Goal: Feedback & Contribution: Leave review/rating

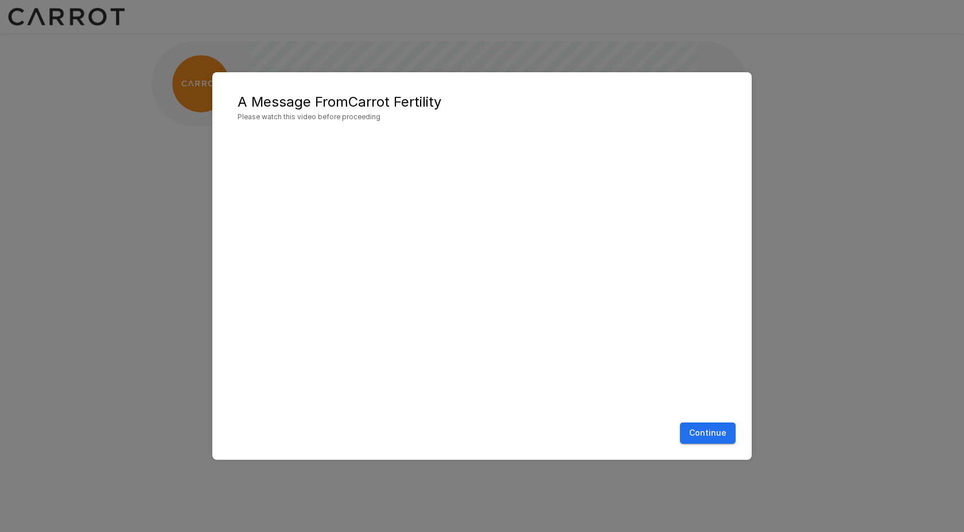
click at [712, 434] on button "Continue" at bounding box center [708, 433] width 56 height 21
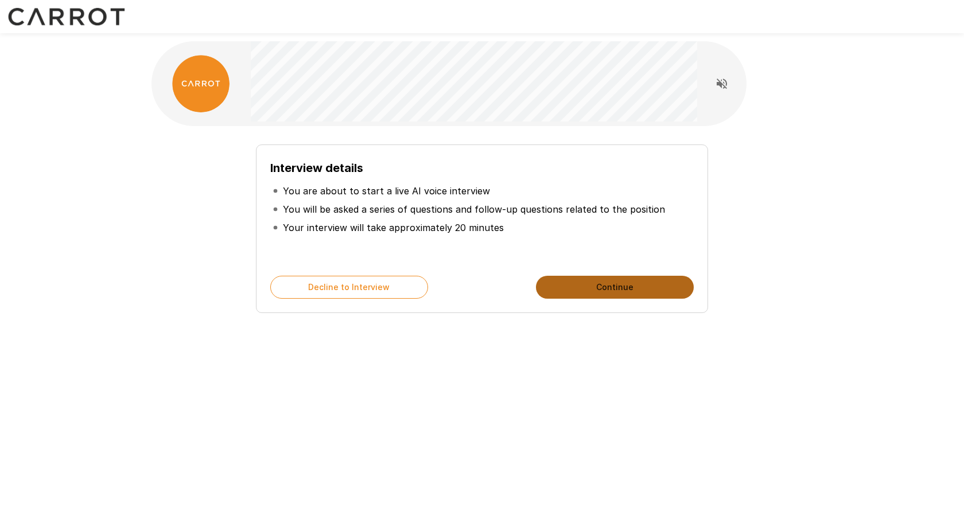
click at [576, 292] on button "Continue" at bounding box center [615, 287] width 158 height 23
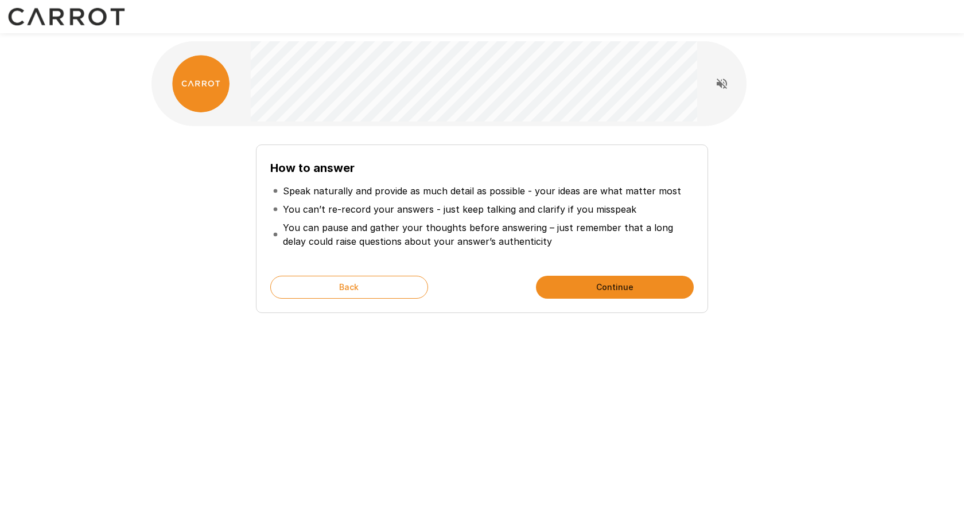
click at [576, 292] on button "Continue" at bounding box center [615, 287] width 158 height 23
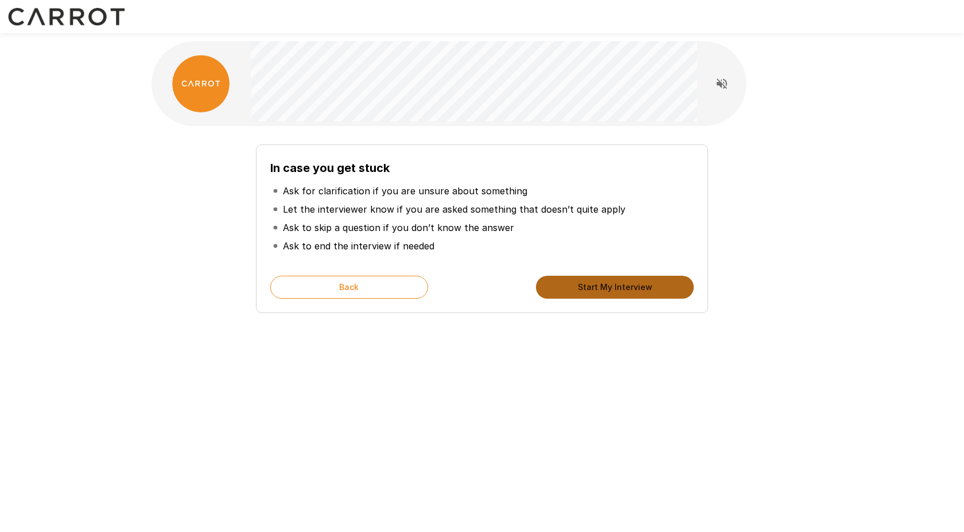
click at [576, 292] on button "Start My Interview" at bounding box center [615, 287] width 158 height 23
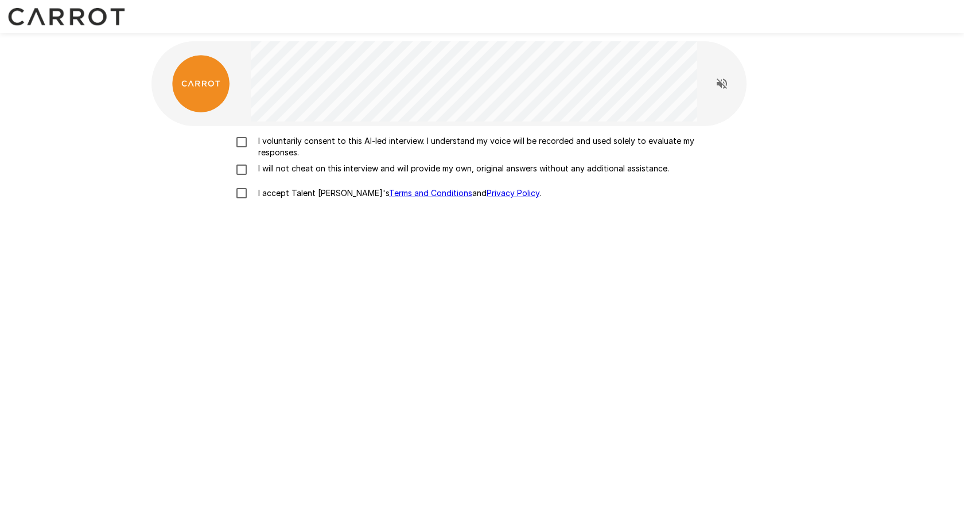
click at [365, 143] on p "I voluntarily consent to this AI-led interview. I understand my voice will be r…" at bounding box center [494, 146] width 481 height 23
click at [358, 173] on p "I will not cheat on this interview and will provide my own, original answers wi…" at bounding box center [461, 168] width 415 height 11
click at [315, 193] on p "I accept Talent Llama's Terms and Conditions and Privacy Policy ." at bounding box center [397, 193] width 287 height 11
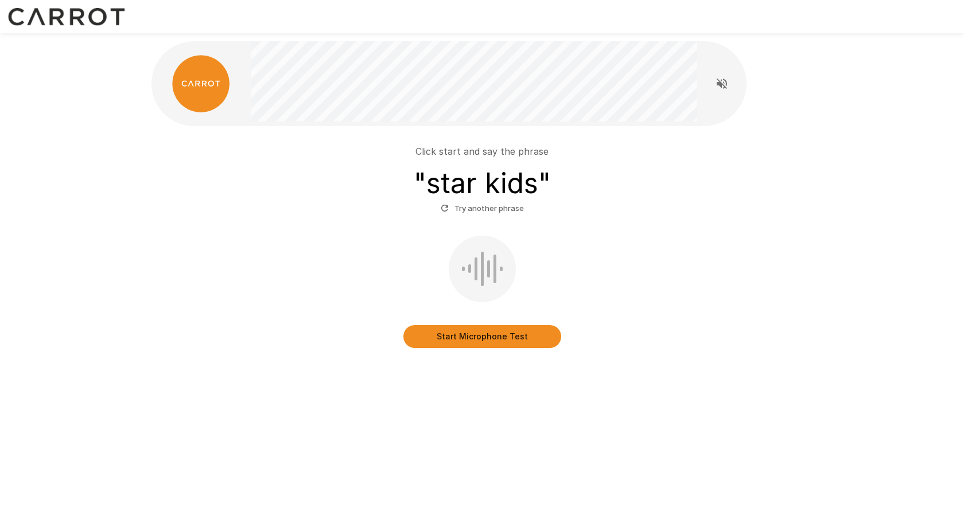
click at [485, 332] on button "Start Microphone Test" at bounding box center [482, 336] width 158 height 23
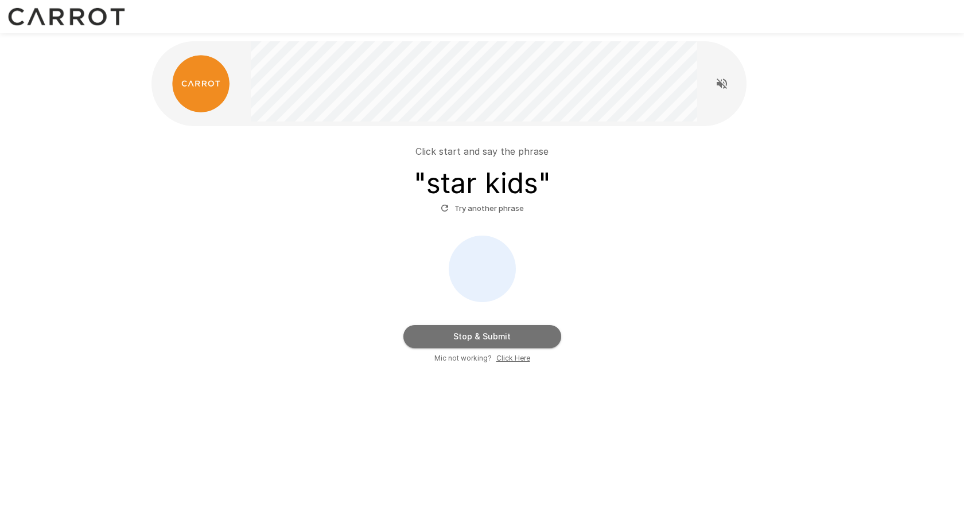
click at [467, 340] on button "Stop & Submit" at bounding box center [482, 336] width 158 height 23
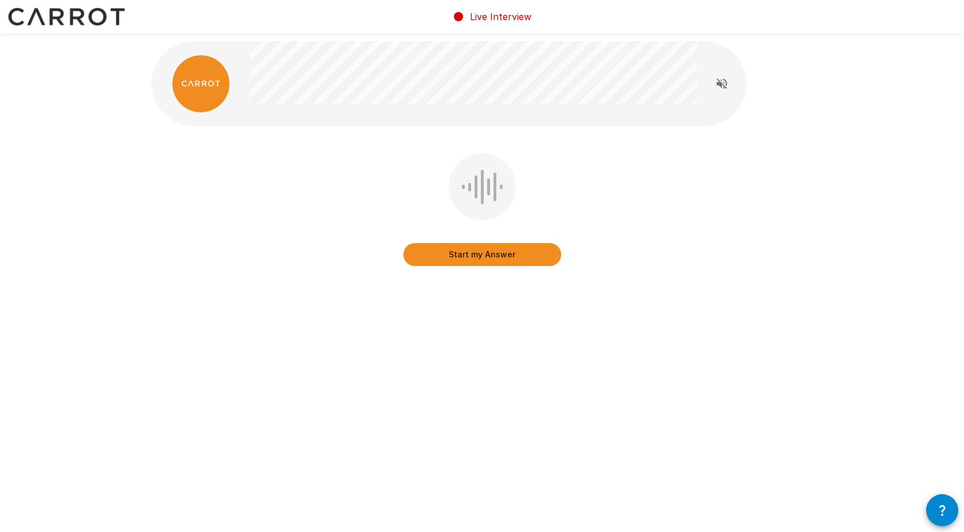
click at [635, 240] on div "Start my Answer" at bounding box center [481, 218] width 661 height 129
click at [726, 80] on icon "Read questions aloud" at bounding box center [722, 84] width 14 height 14
click at [516, 257] on button "Start my Answer" at bounding box center [482, 254] width 158 height 23
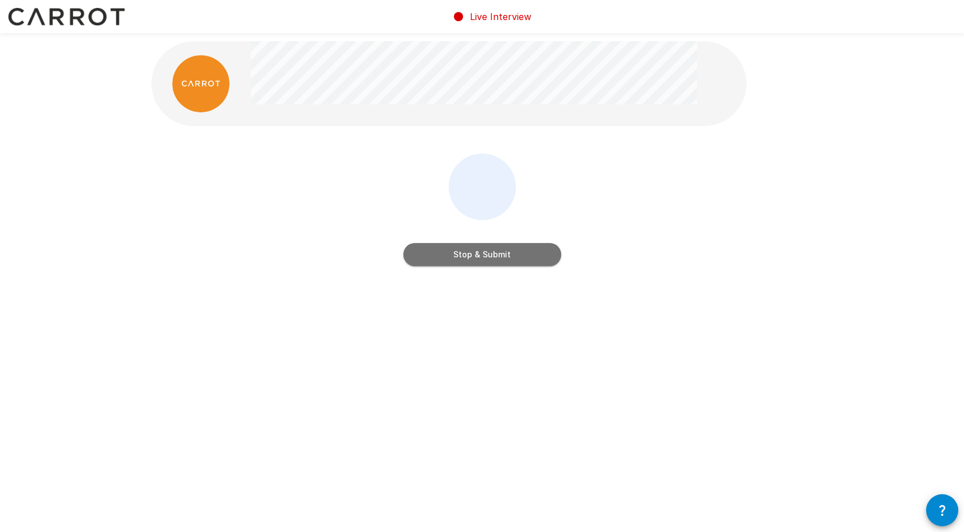
click at [516, 257] on button "Stop & Submit" at bounding box center [482, 254] width 158 height 23
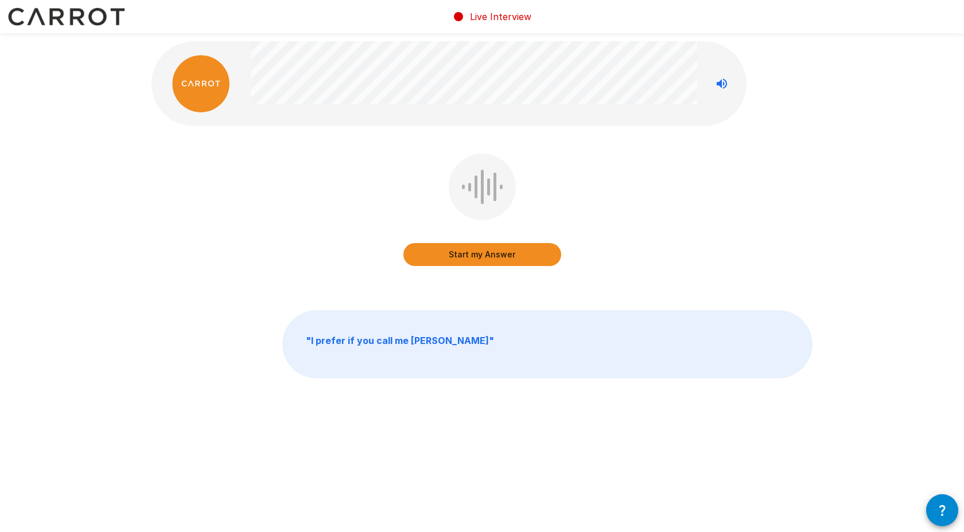
click at [512, 262] on button "Start my Answer" at bounding box center [482, 254] width 158 height 23
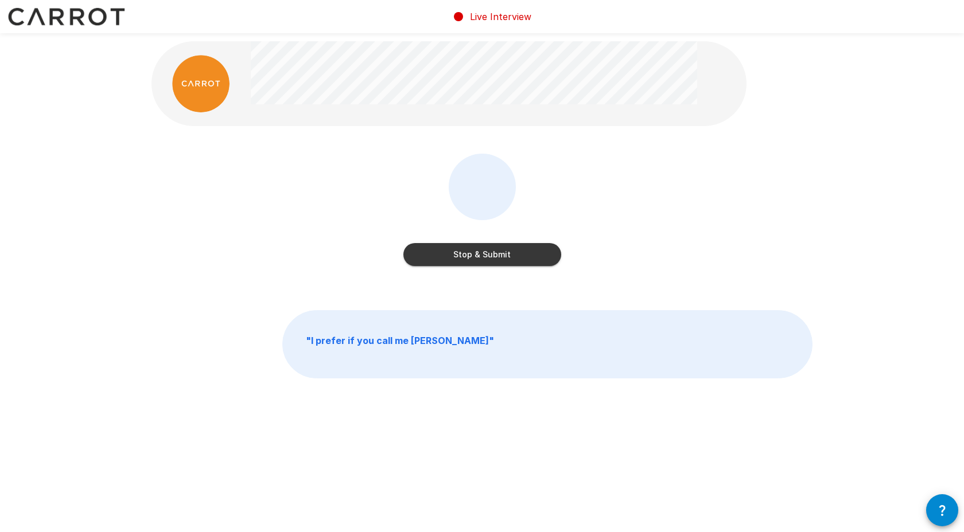
click at [512, 262] on button "Stop & Submit" at bounding box center [482, 254] width 158 height 23
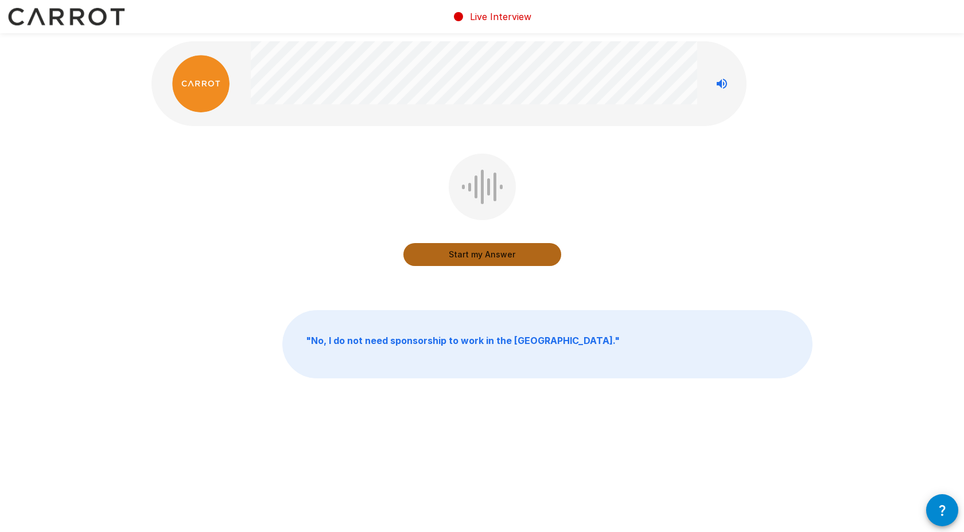
click at [471, 253] on button "Start my Answer" at bounding box center [482, 254] width 158 height 23
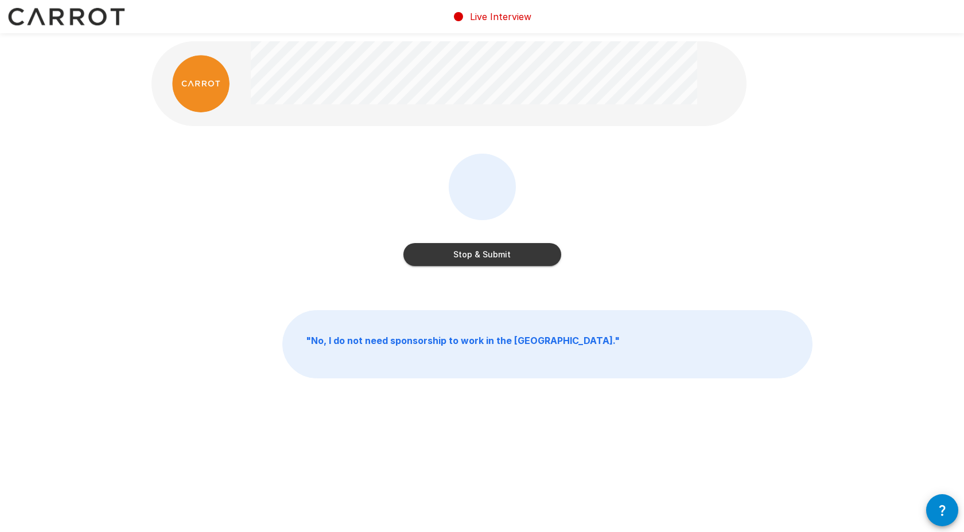
click at [486, 240] on div "Stop & Submit" at bounding box center [482, 243] width 158 height 46
click at [487, 247] on button "Stop & Submit" at bounding box center [482, 254] width 158 height 23
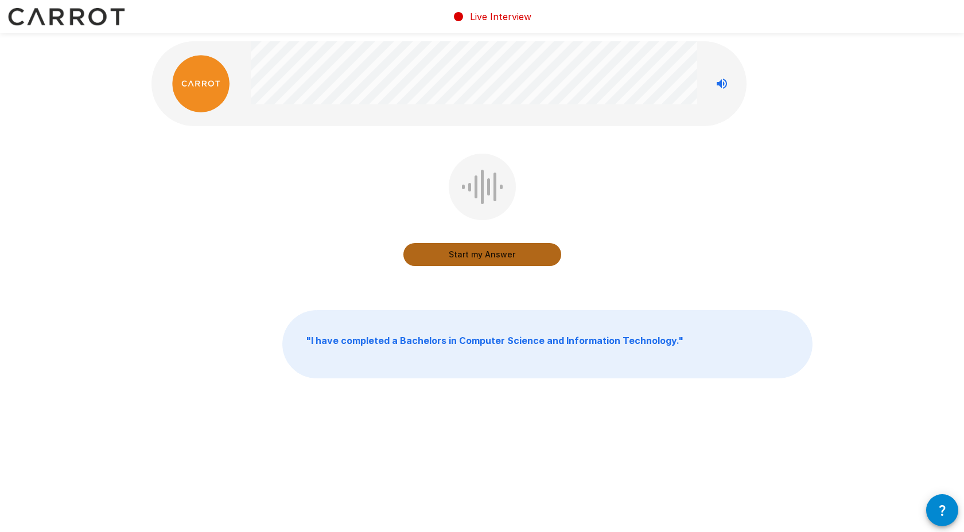
click at [497, 258] on button "Start my Answer" at bounding box center [482, 254] width 158 height 23
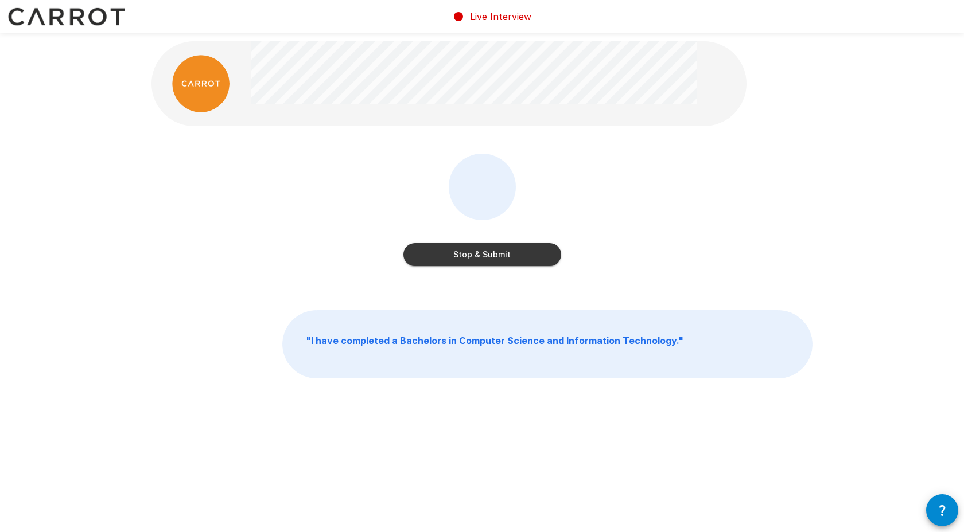
click at [497, 258] on button "Stop & Submit" at bounding box center [482, 254] width 158 height 23
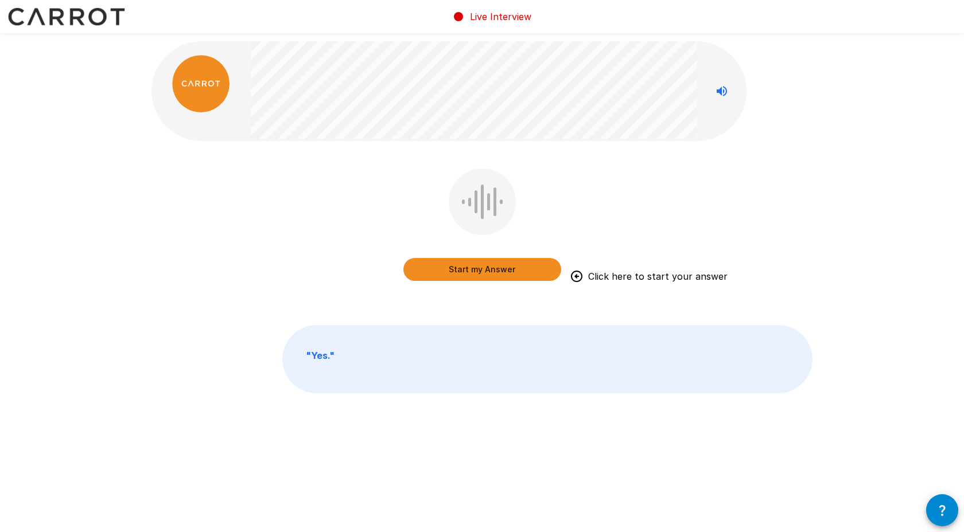
click at [497, 275] on button "Start my Answer" at bounding box center [482, 269] width 158 height 23
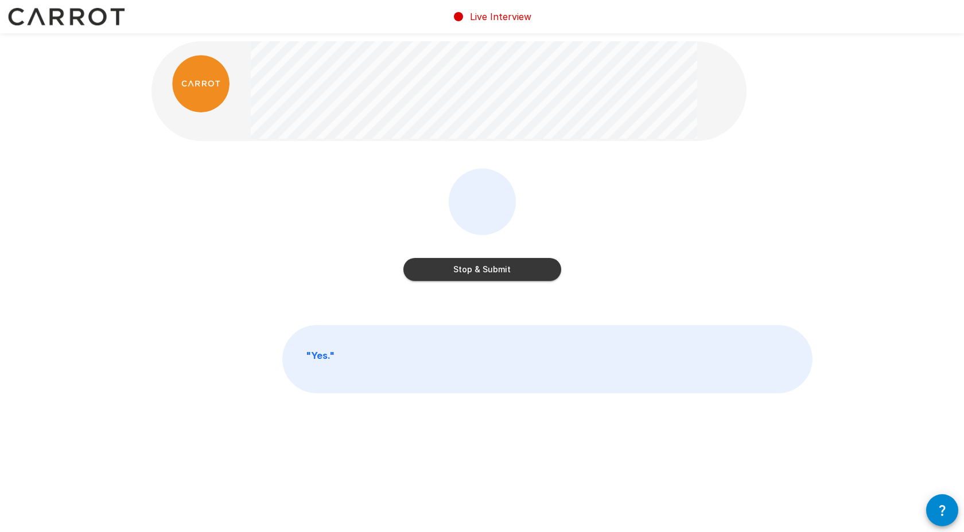
click at [483, 276] on button "Stop & Submit" at bounding box center [482, 269] width 158 height 23
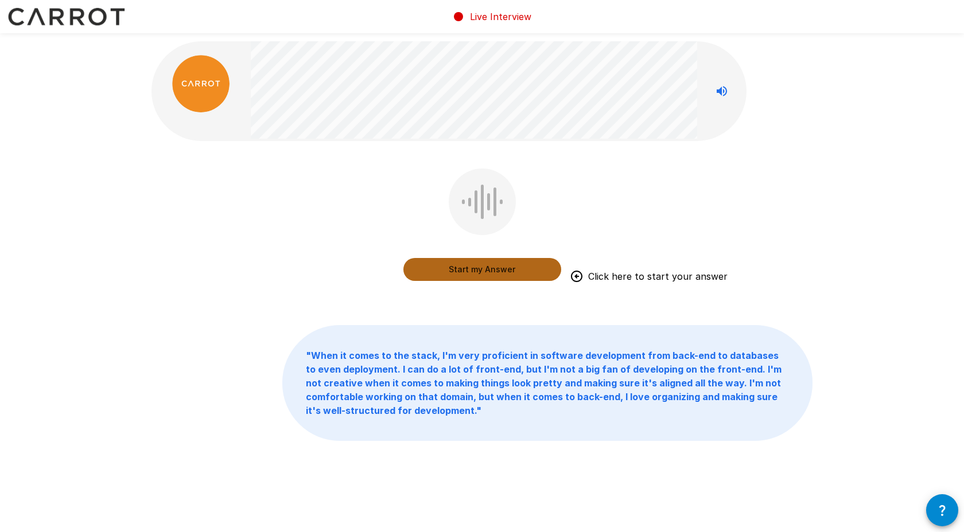
click at [449, 274] on button "Start my Answer" at bounding box center [482, 269] width 158 height 23
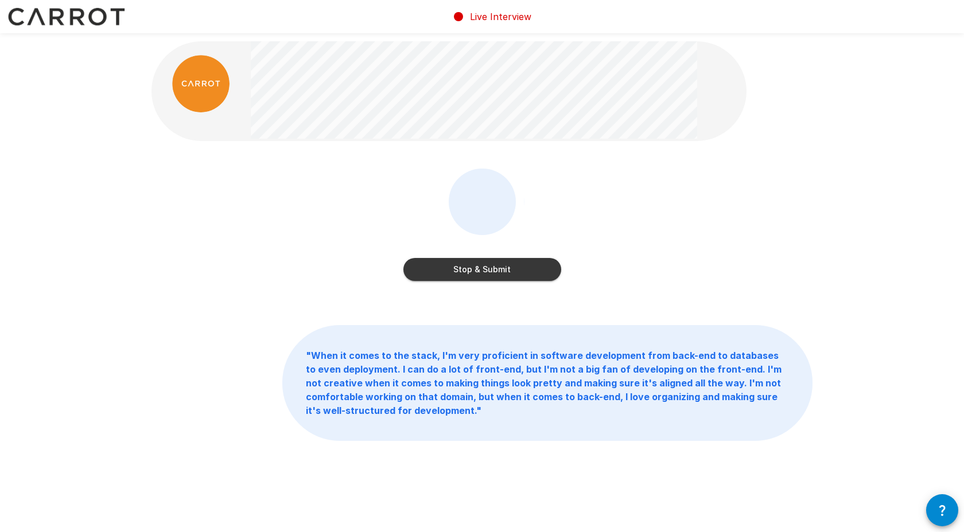
click at [454, 274] on button "Stop & Submit" at bounding box center [482, 269] width 158 height 23
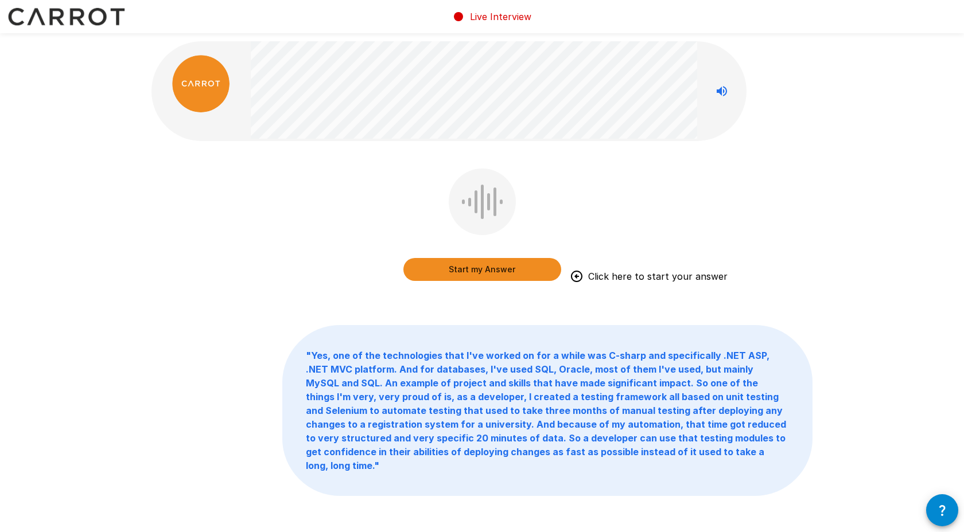
click at [459, 276] on button "Start my Answer" at bounding box center [482, 269] width 158 height 23
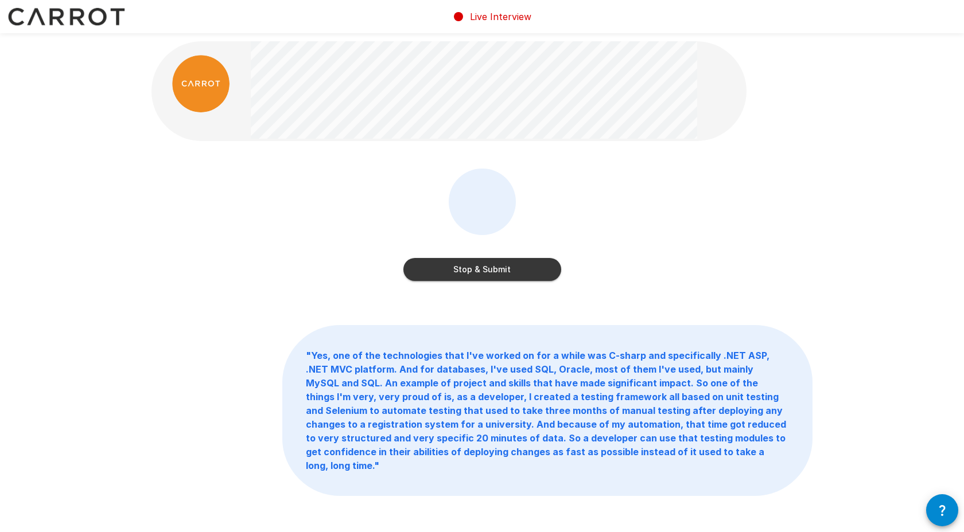
click at [459, 276] on button "Stop & Submit" at bounding box center [482, 269] width 158 height 23
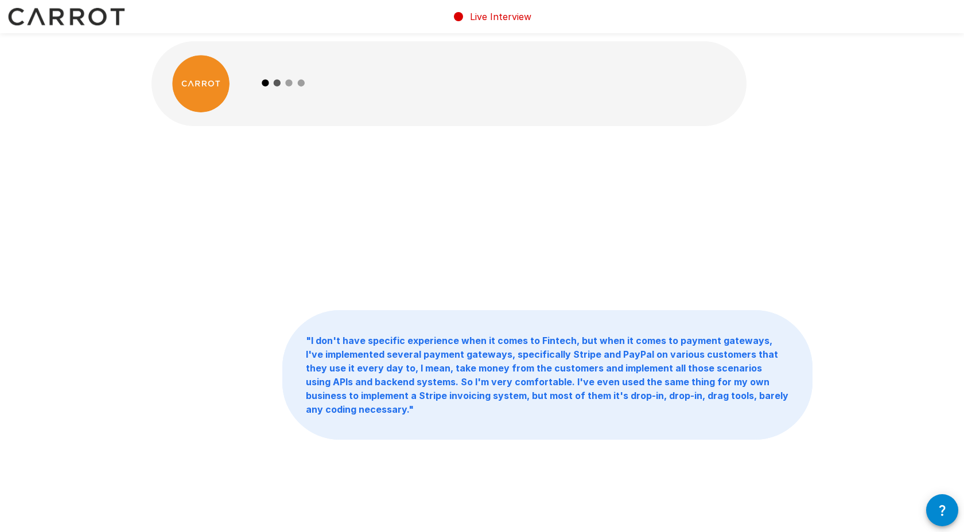
click at [442, 350] on b "" I don't have specific experience when it comes to Fintech, but when it comes …" at bounding box center [547, 375] width 482 height 80
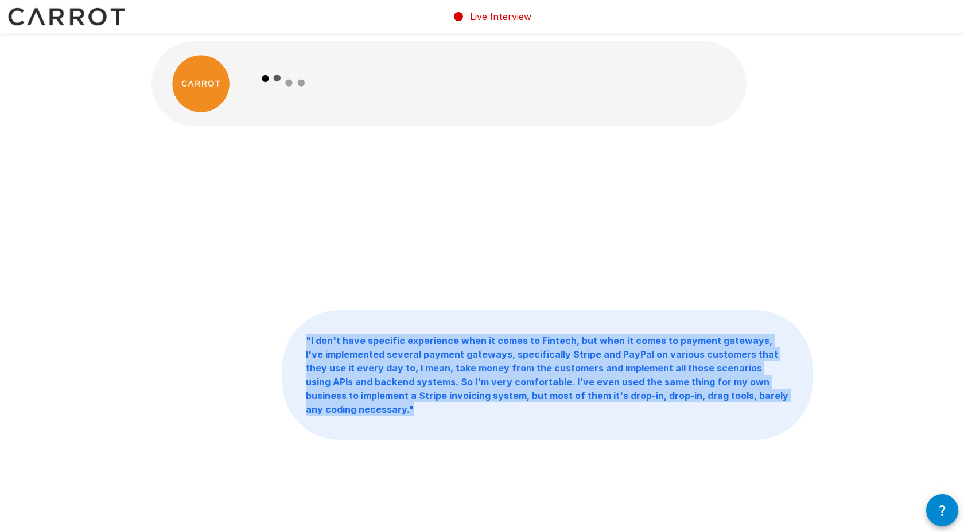
click at [442, 350] on b "" I don't have specific experience when it comes to Fintech, but when it comes …" at bounding box center [547, 375] width 482 height 80
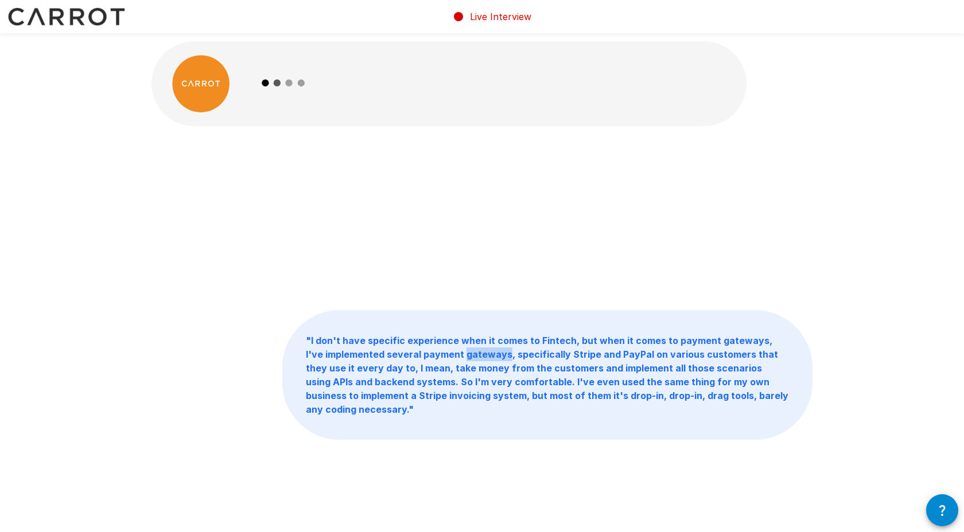
click at [442, 350] on b "" I don't have specific experience when it comes to Fintech, but when it comes …" at bounding box center [547, 375] width 482 height 80
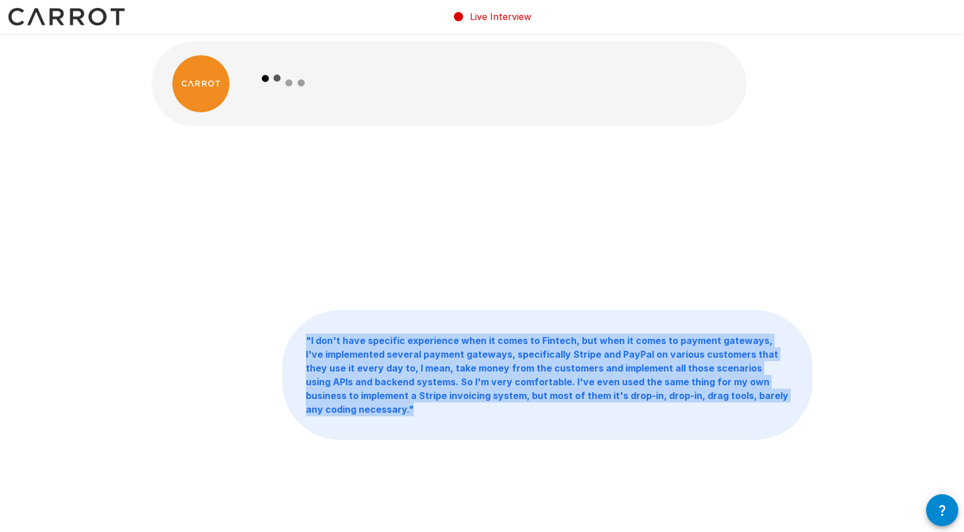
click at [442, 350] on b "" I don't have specific experience when it comes to Fintech, but when it comes …" at bounding box center [547, 375] width 482 height 80
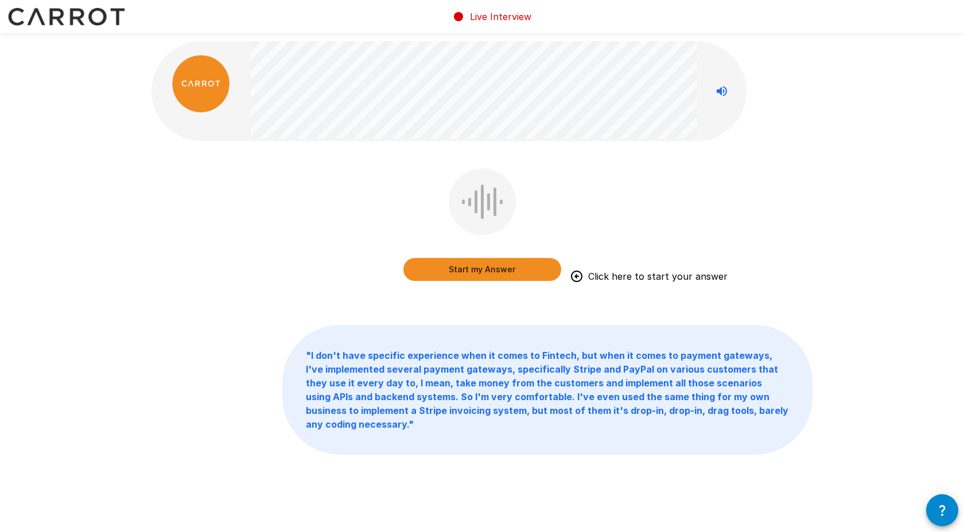
click at [463, 266] on button "Start my Answer" at bounding box center [482, 269] width 158 height 23
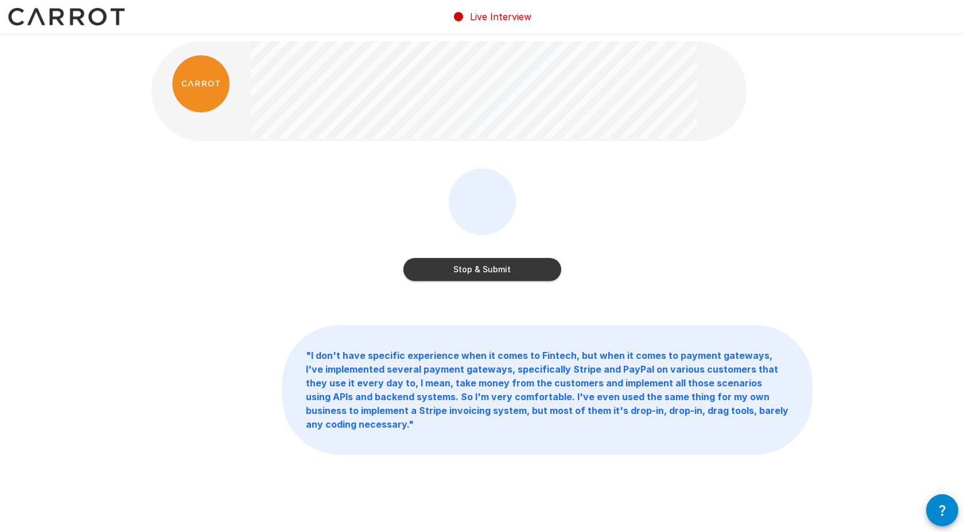
scroll to position [14, 0]
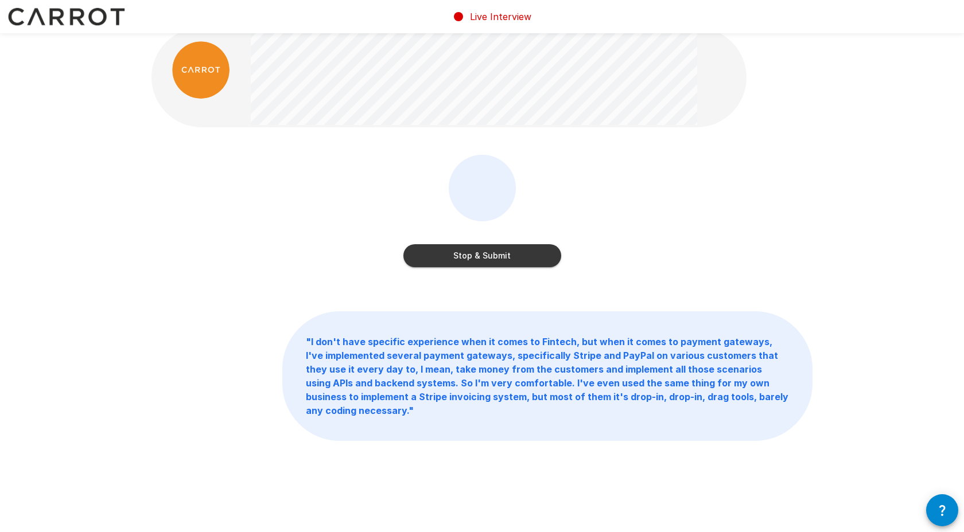
click at [499, 251] on button "Stop & Submit" at bounding box center [482, 255] width 158 height 23
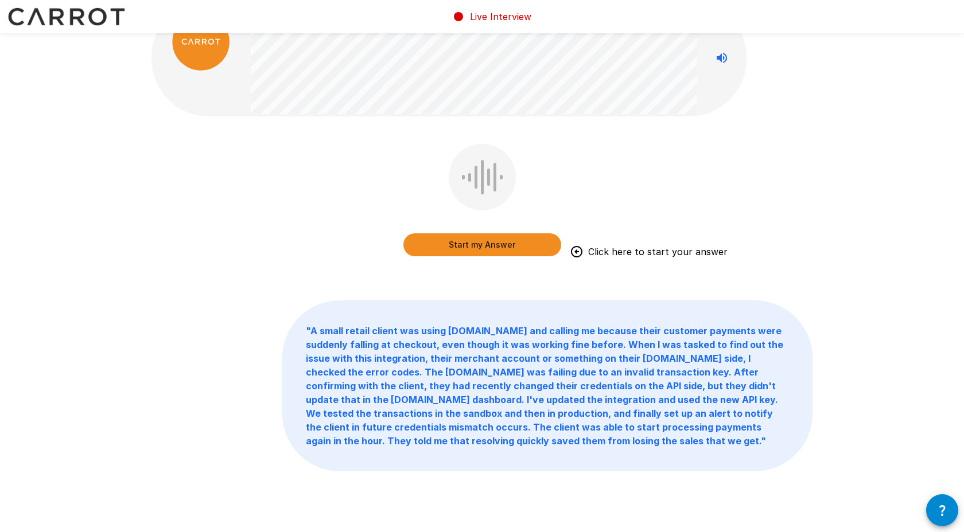
scroll to position [44, 0]
click at [477, 245] on button "Start my Answer" at bounding box center [482, 243] width 158 height 23
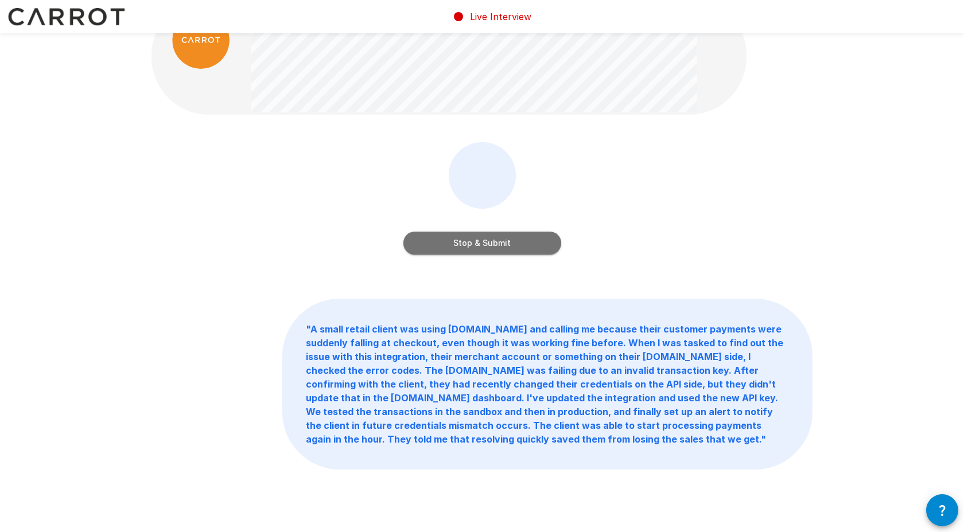
click at [478, 250] on button "Stop & Submit" at bounding box center [482, 243] width 158 height 23
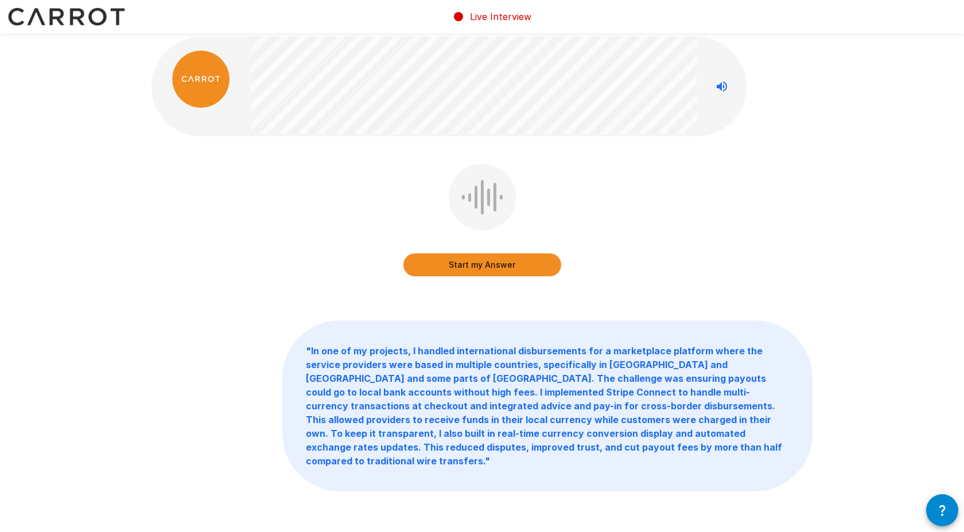
scroll to position [0, 0]
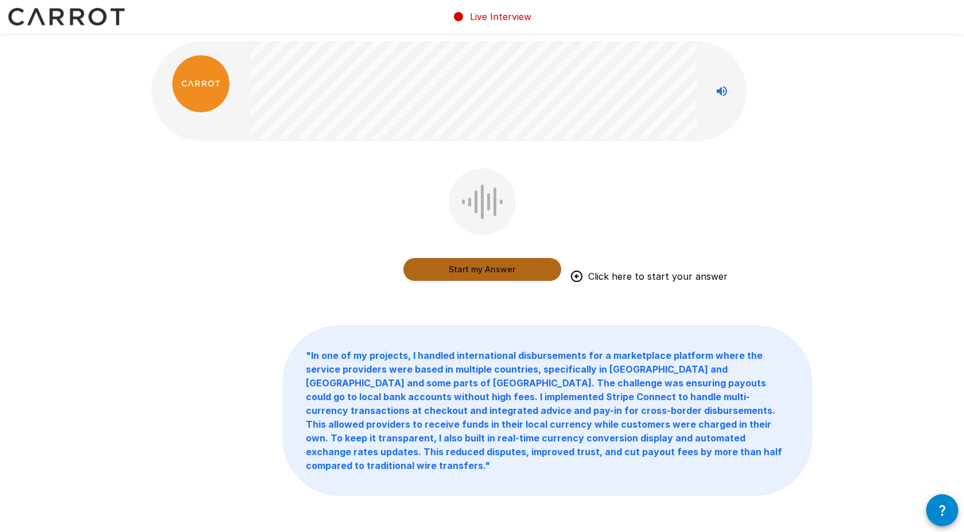
click at [496, 268] on button "Start my Answer" at bounding box center [482, 269] width 158 height 23
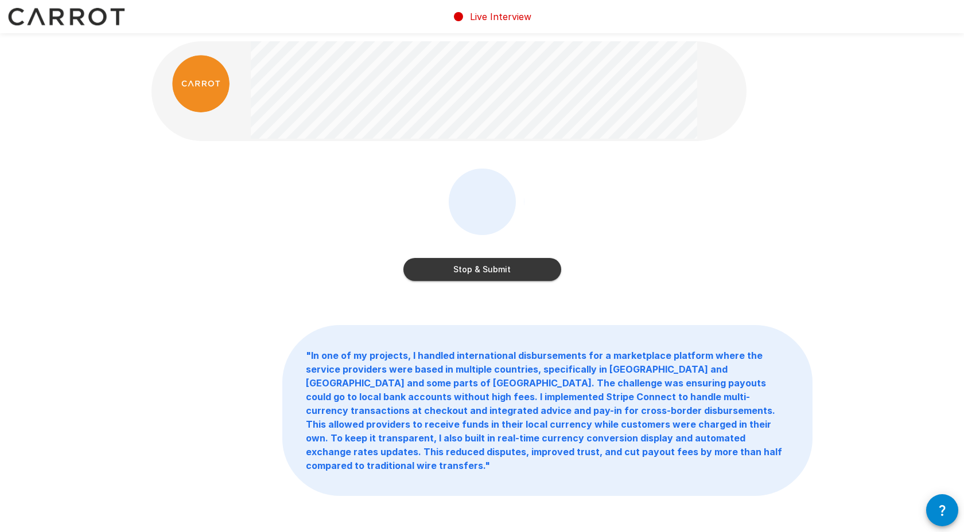
click at [469, 267] on button "Stop & Submit" at bounding box center [482, 269] width 158 height 23
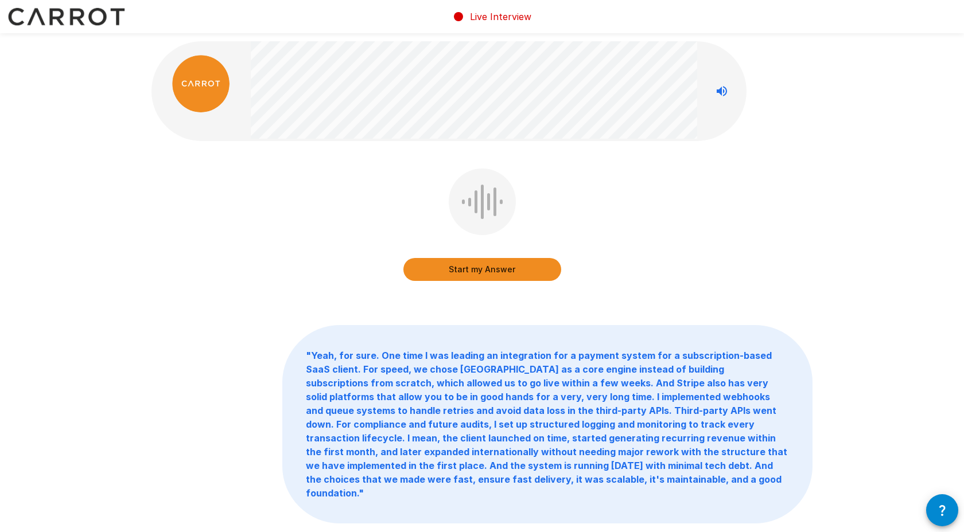
scroll to position [2, 0]
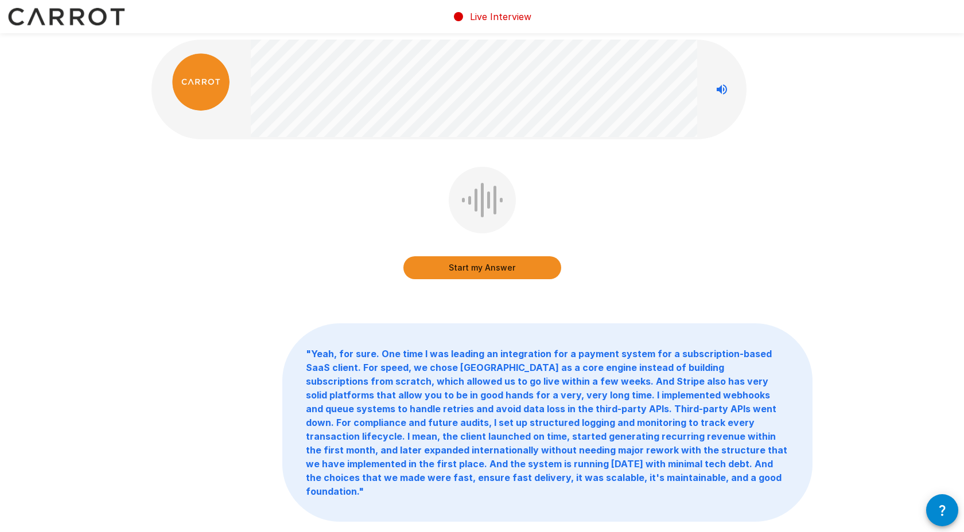
click at [481, 198] on div at bounding box center [482, 200] width 3 height 34
drag, startPoint x: 454, startPoint y: 197, endPoint x: 522, endPoint y: 212, distance: 69.2
click at [522, 212] on div "Start my Answer" at bounding box center [482, 225] width 158 height 117
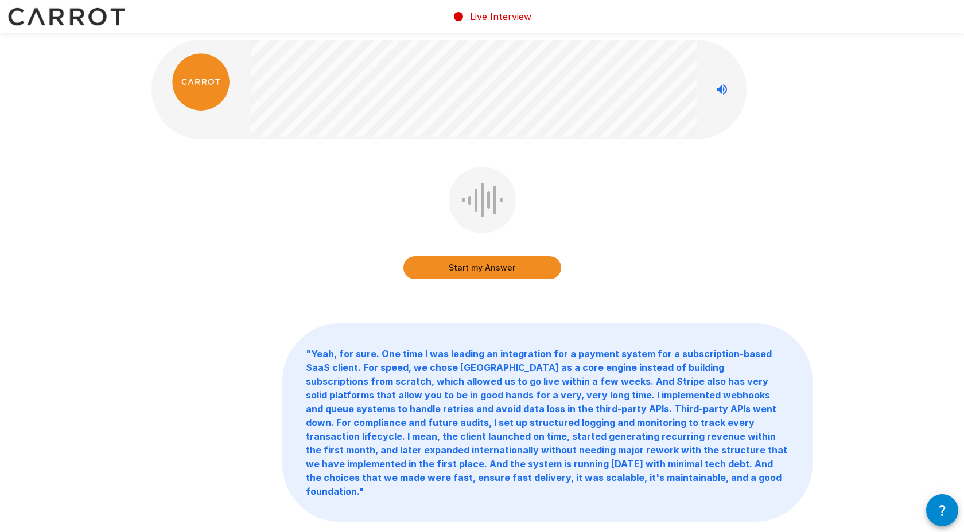
click at [522, 212] on div "Start my Answer" at bounding box center [482, 225] width 158 height 117
click at [488, 267] on button "Start my Answer" at bounding box center [482, 267] width 158 height 23
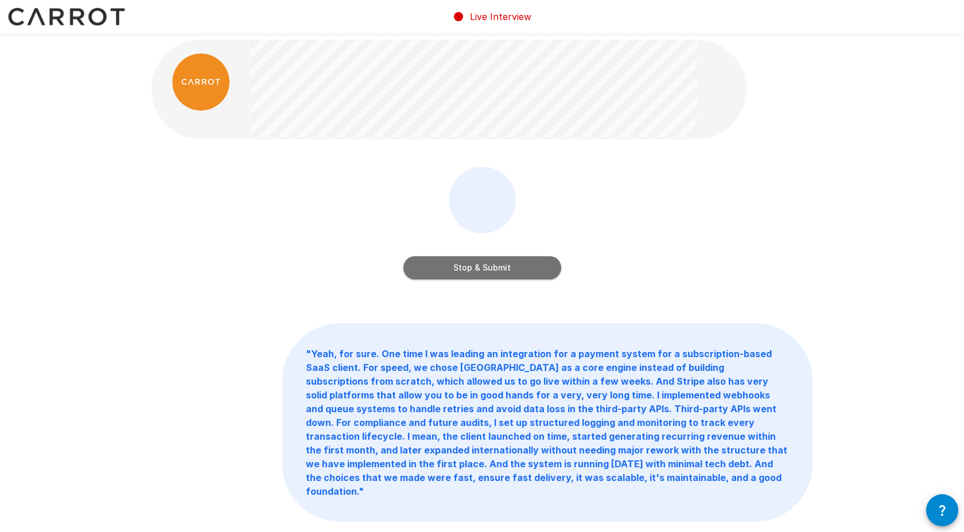
click at [480, 267] on button "Stop & Submit" at bounding box center [482, 267] width 158 height 23
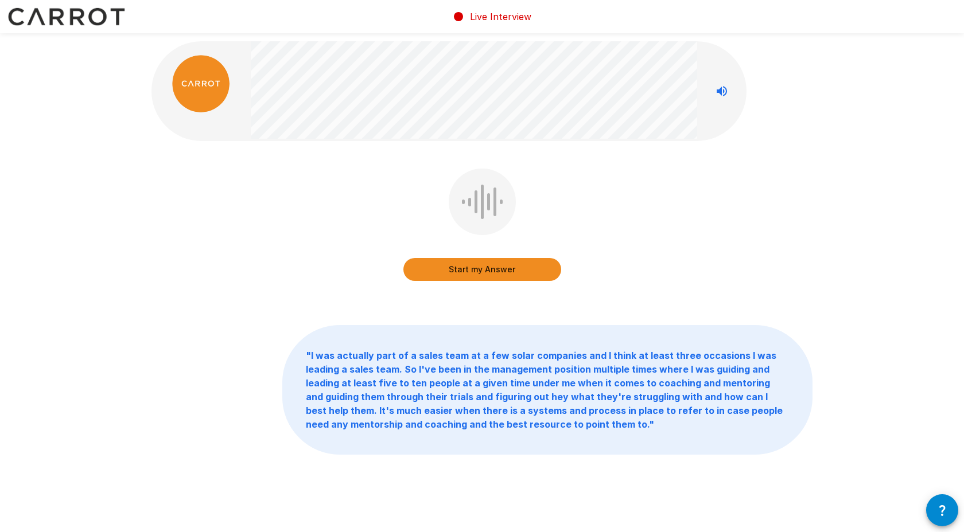
scroll to position [2, 0]
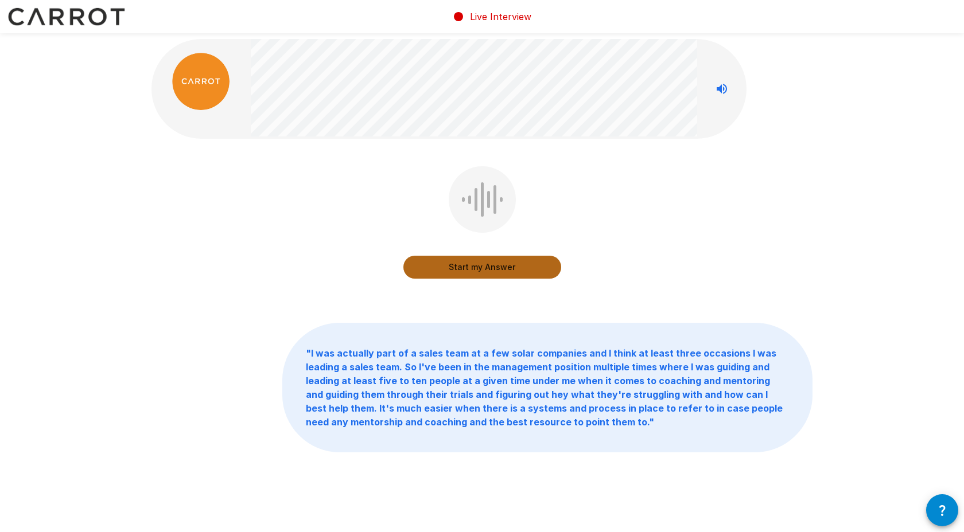
click at [445, 263] on button "Start my Answer" at bounding box center [482, 267] width 158 height 23
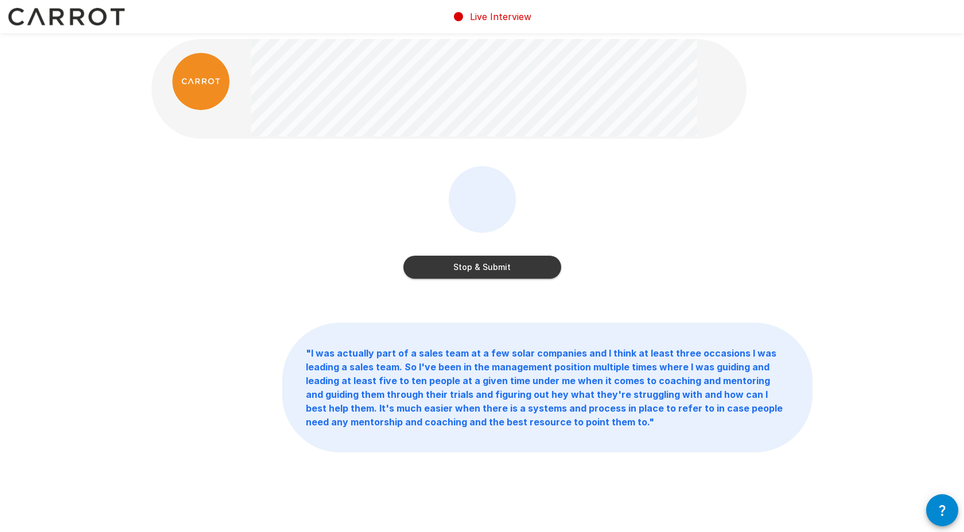
click at [445, 263] on button "Stop & Submit" at bounding box center [482, 267] width 158 height 23
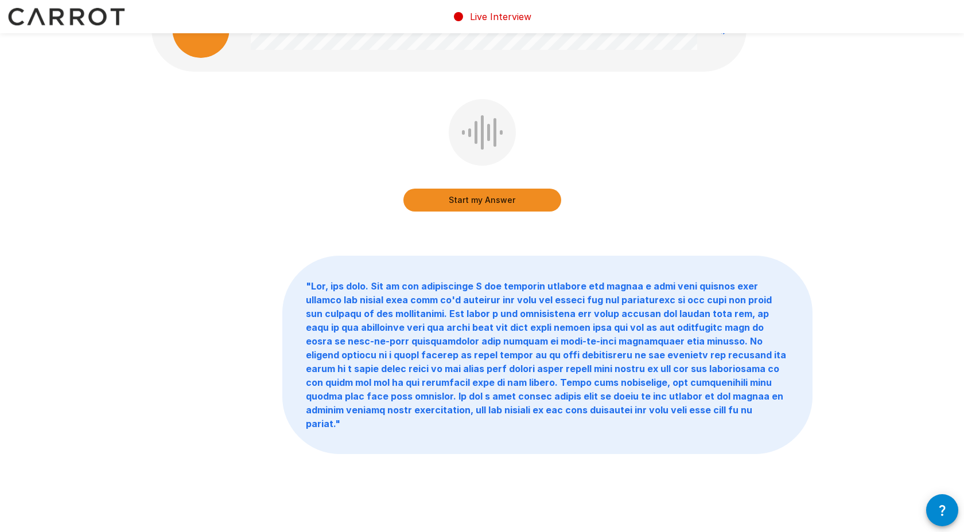
scroll to position [0, 0]
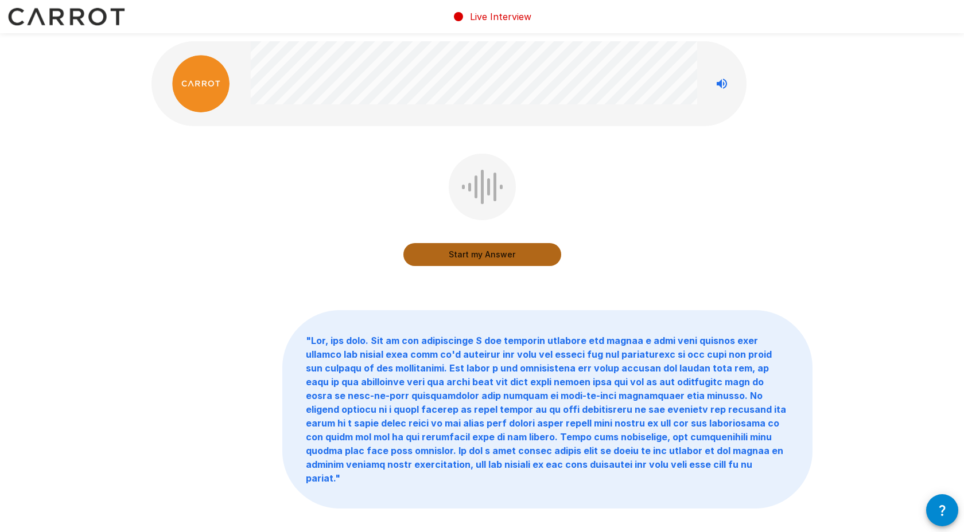
click at [481, 255] on button "Start my Answer" at bounding box center [482, 254] width 158 height 23
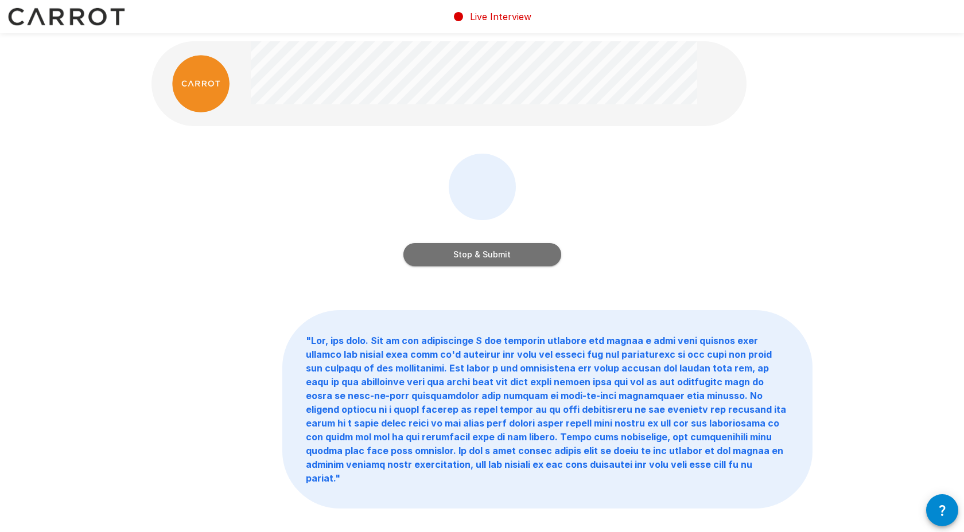
click at [481, 255] on button "Stop & Submit" at bounding box center [482, 254] width 158 height 23
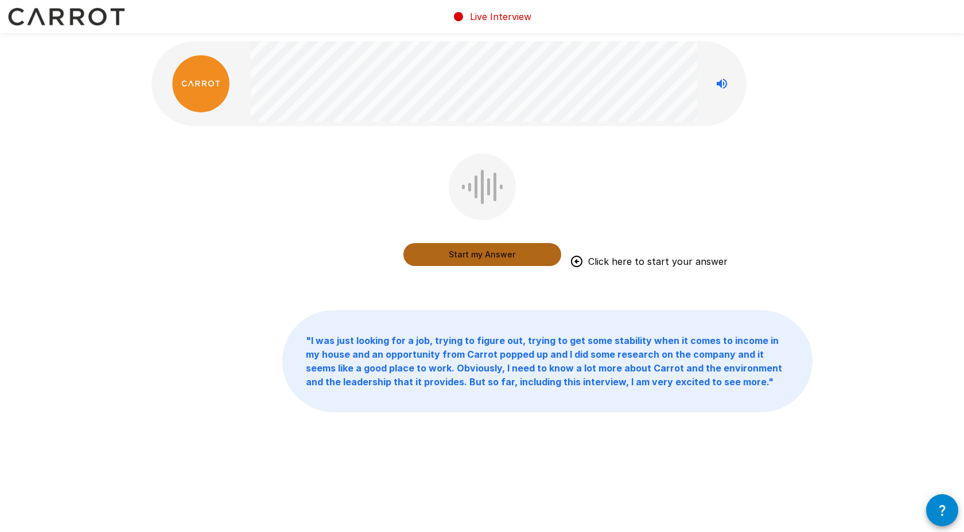
click at [498, 258] on button "Start my Answer" at bounding box center [482, 254] width 158 height 23
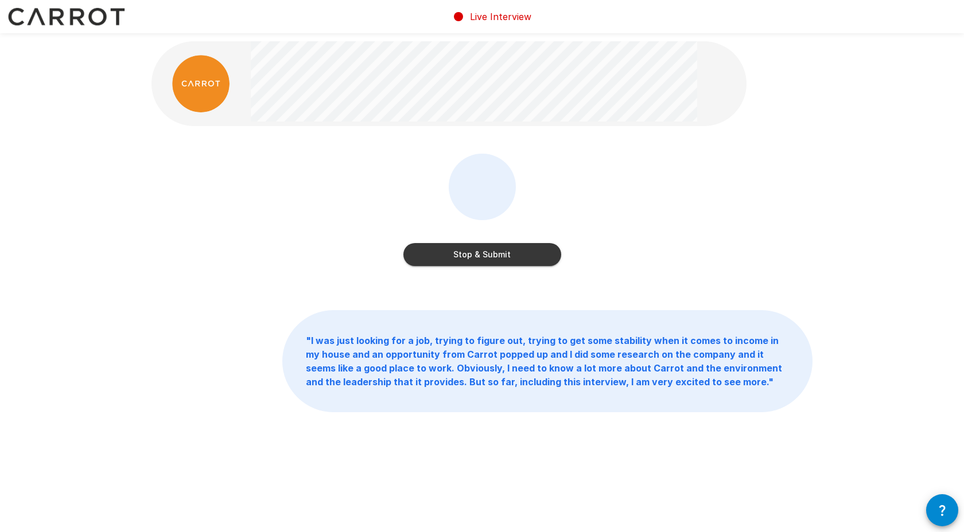
click at [498, 258] on button "Stop & Submit" at bounding box center [482, 254] width 158 height 23
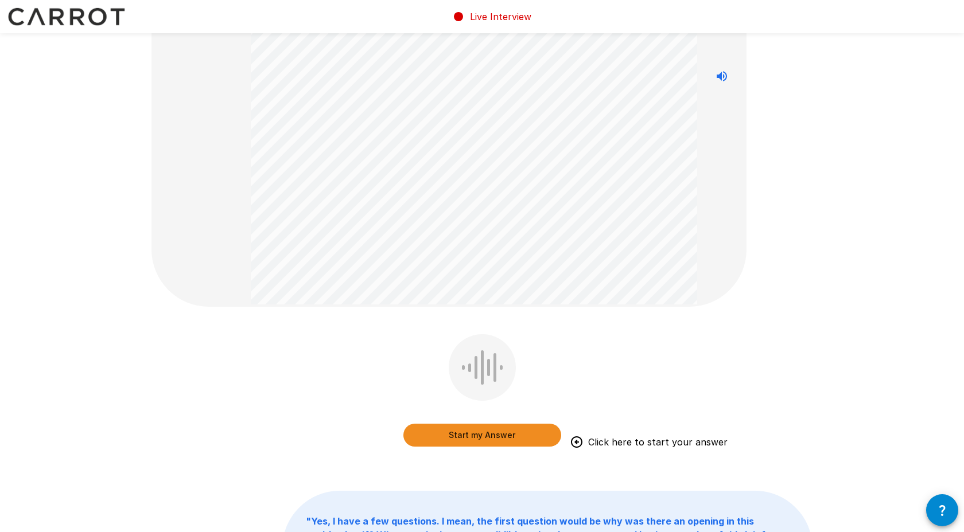
scroll to position [211, 0]
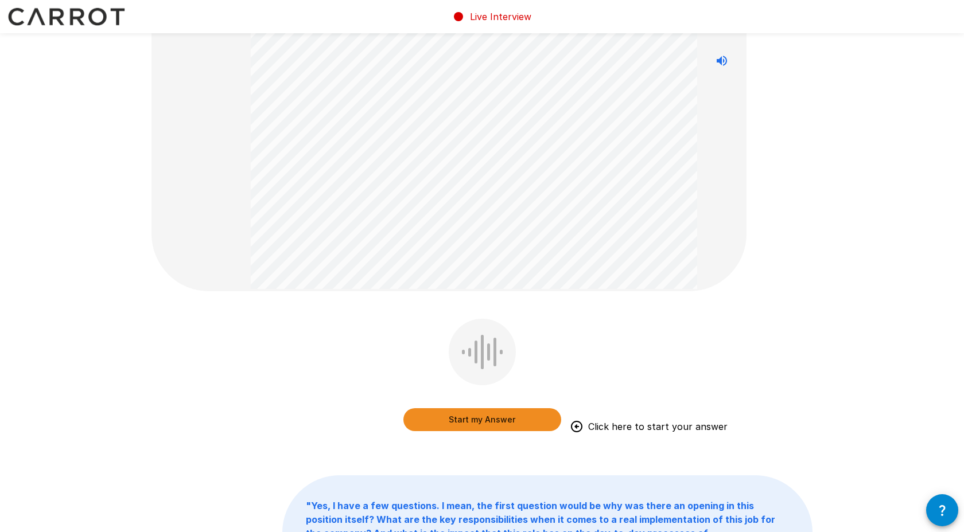
click at [525, 416] on button "Start my Answer" at bounding box center [482, 419] width 158 height 23
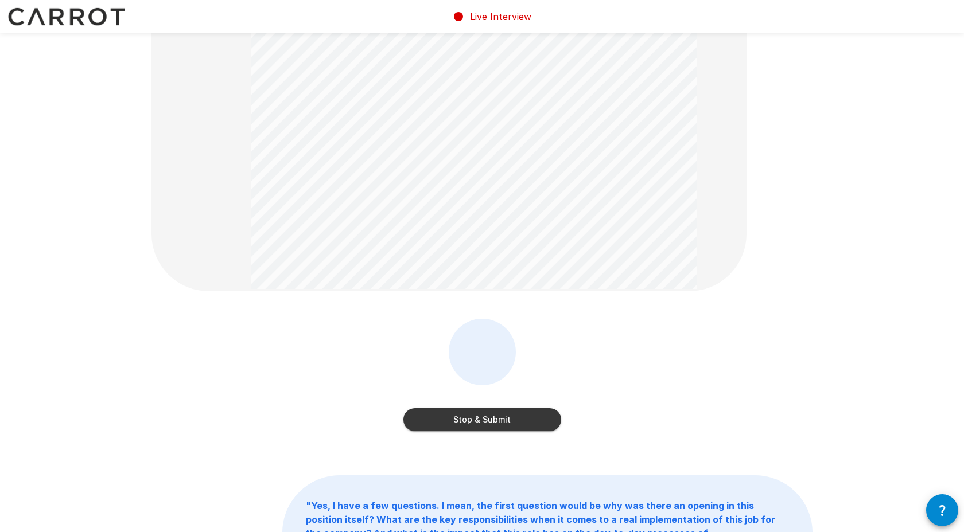
click at [525, 416] on button "Stop & Submit" at bounding box center [482, 419] width 158 height 23
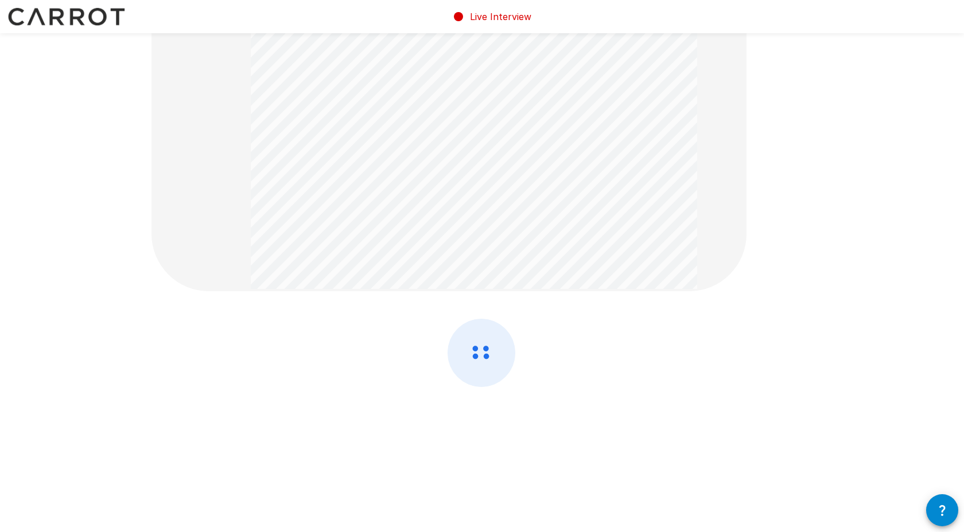
scroll to position [0, 0]
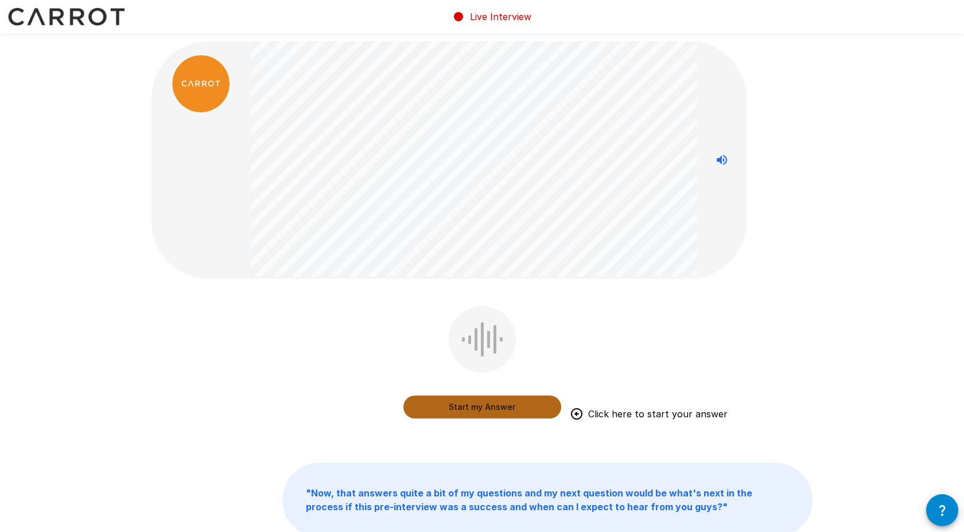
click at [514, 410] on button "Start my Answer" at bounding box center [482, 407] width 158 height 23
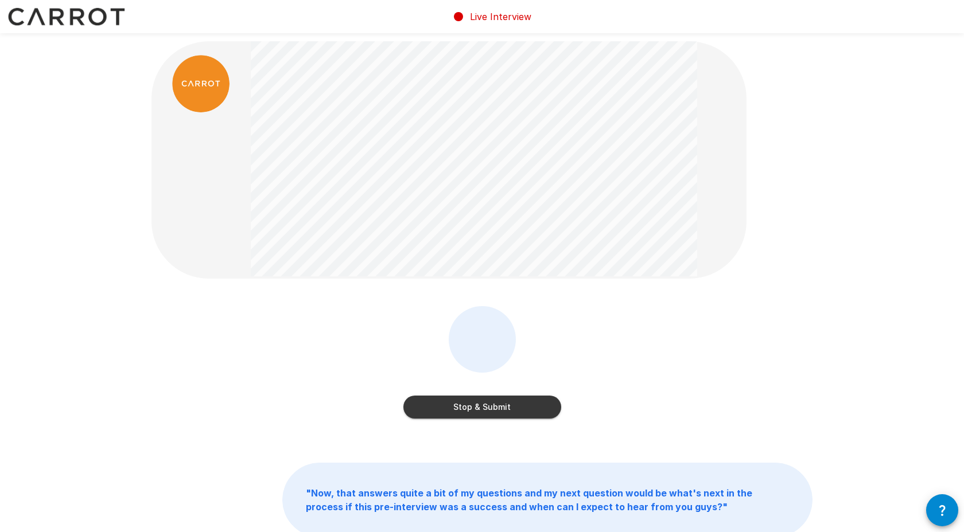
click at [514, 410] on button "Stop & Submit" at bounding box center [482, 407] width 158 height 23
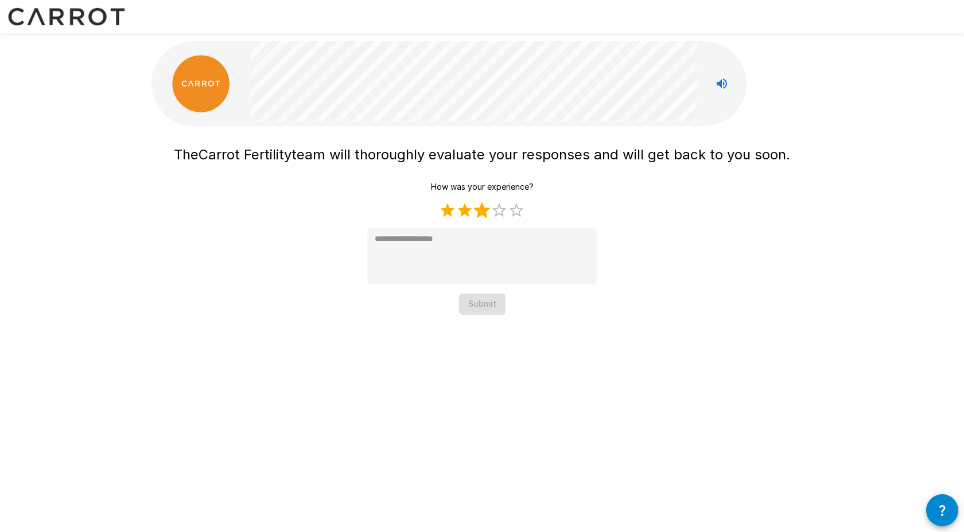
click at [486, 209] on label "3 Stars" at bounding box center [481, 210] width 17 height 17
type textarea "*"
click at [489, 305] on button "Submit" at bounding box center [482, 304] width 46 height 21
